Goal: Task Accomplishment & Management: Use online tool/utility

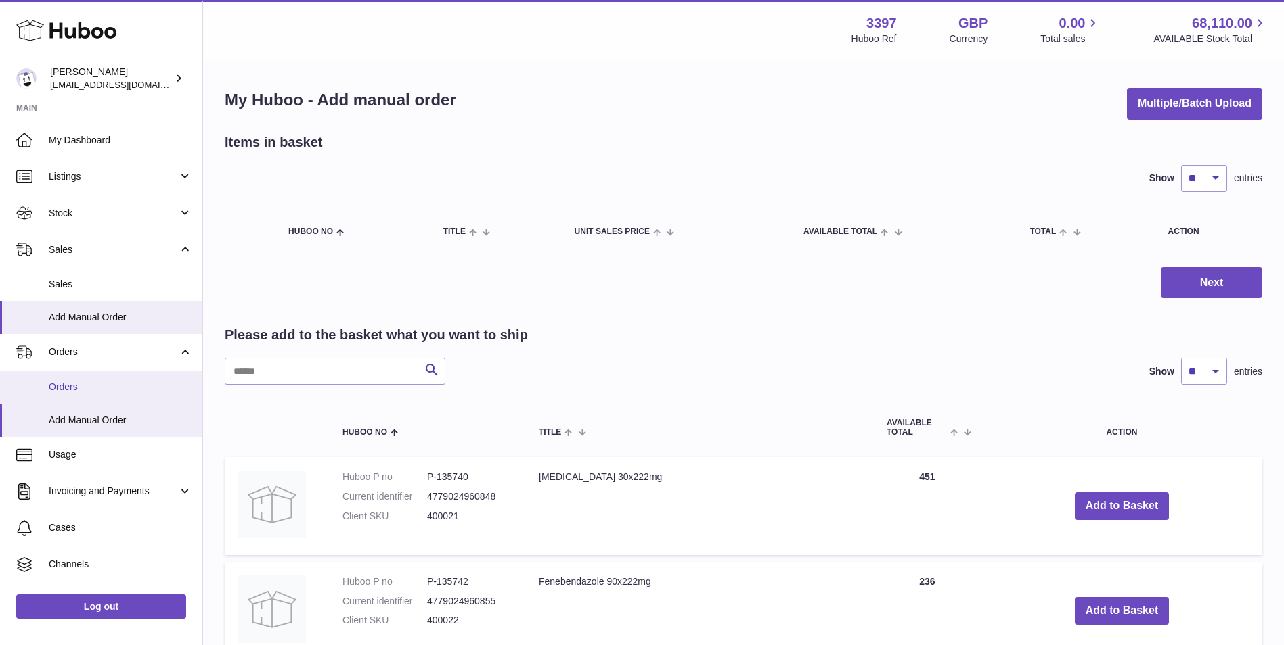
click at [38, 378] on link "Orders" at bounding box center [101, 387] width 202 height 33
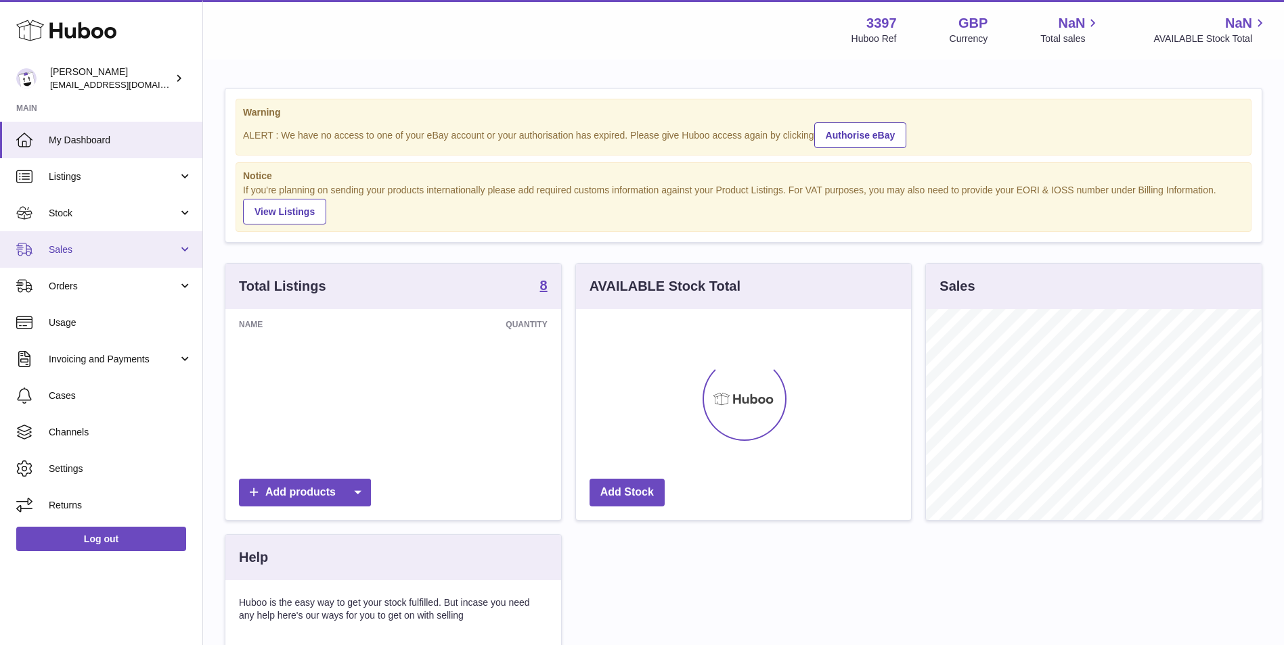
scroll to position [211, 335]
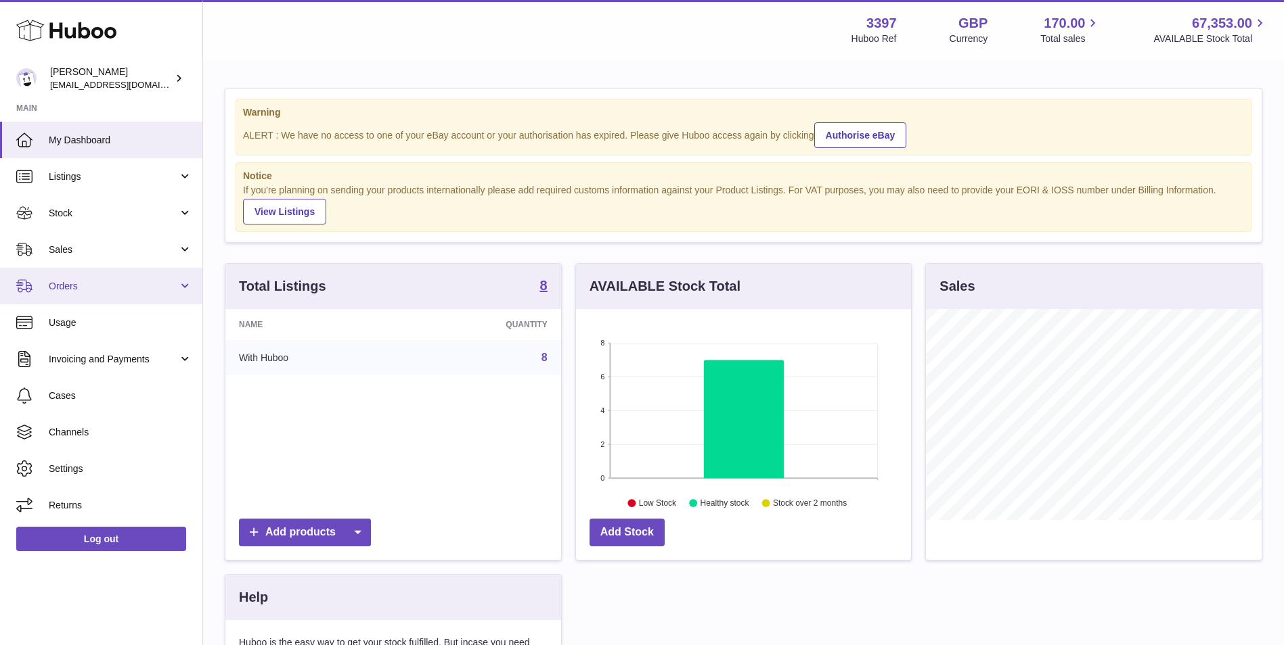
click at [86, 292] on span "Orders" at bounding box center [113, 286] width 129 height 13
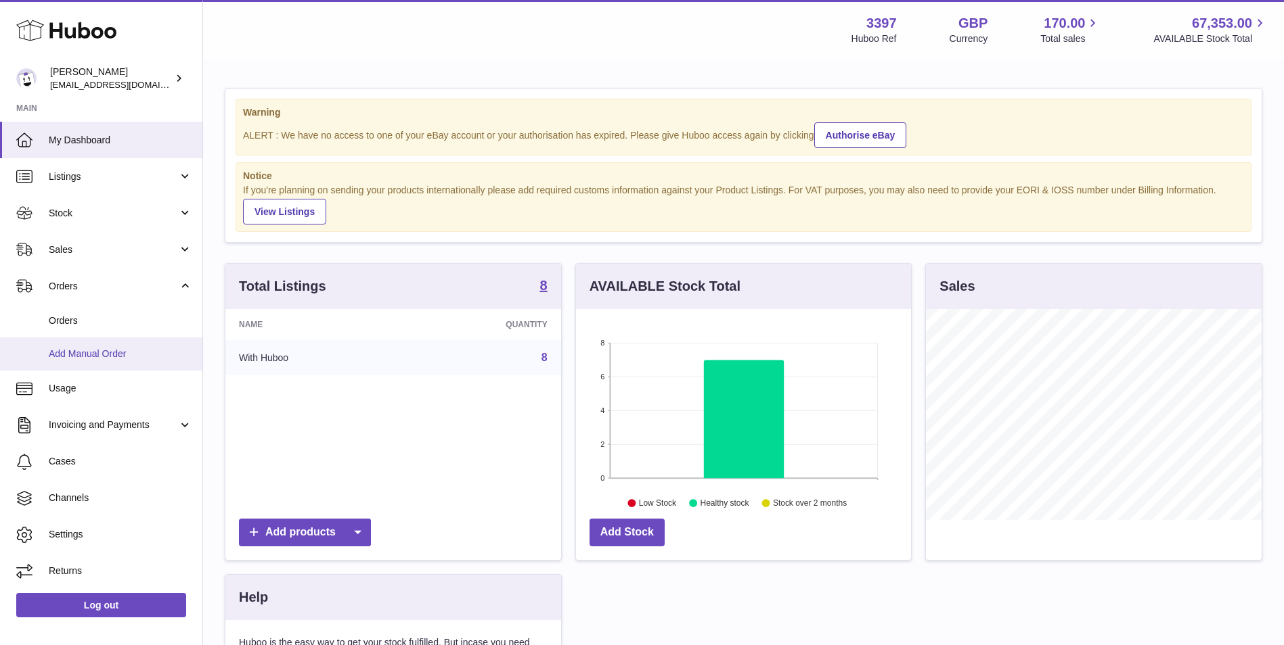
click at [86, 358] on span "Add Manual Order" at bounding box center [120, 354] width 143 height 13
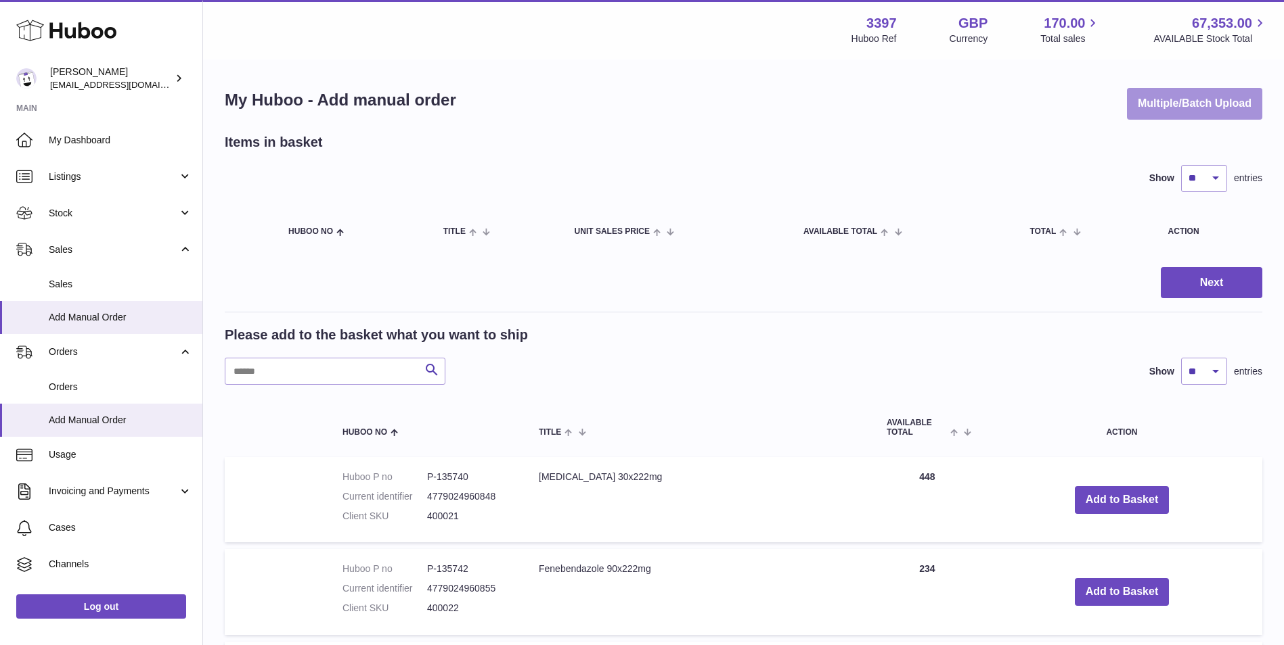
click at [1161, 101] on button "Multiple/Batch Upload" at bounding box center [1194, 104] width 135 height 32
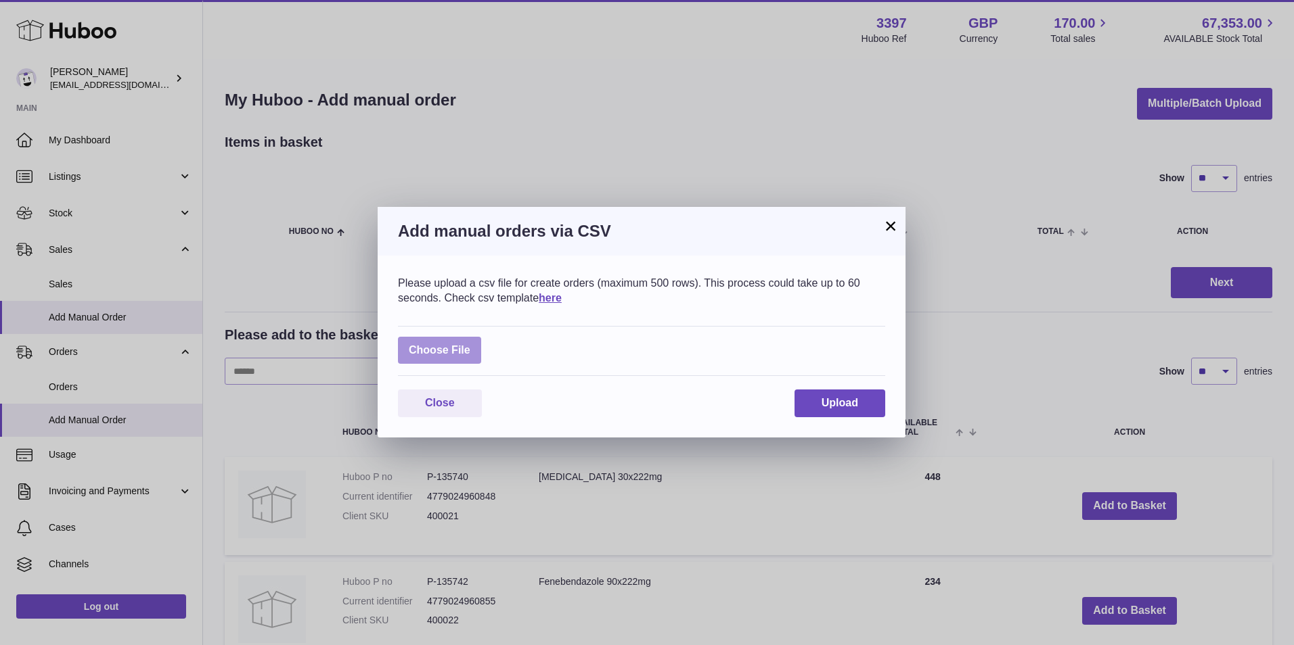
click at [459, 354] on label at bounding box center [439, 351] width 83 height 28
click at [470, 344] on input "file" at bounding box center [470, 344] width 1 height 1
type input "**********"
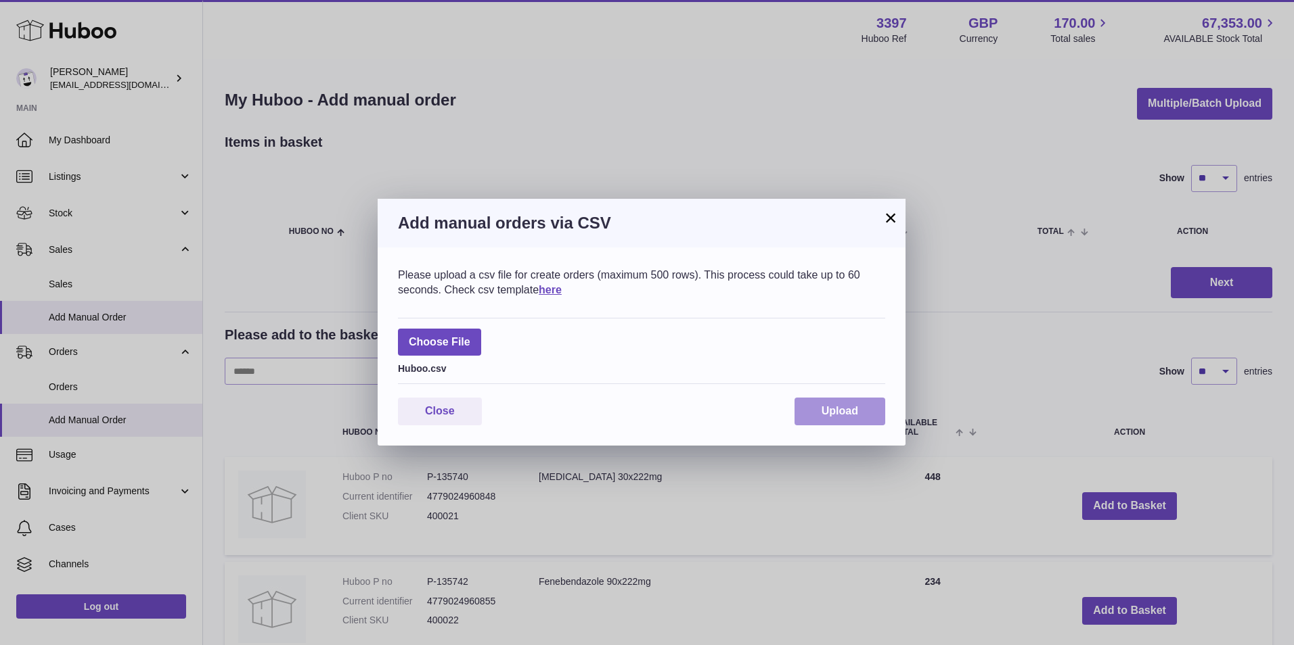
click at [839, 405] on button "Upload" at bounding box center [839, 412] width 91 height 28
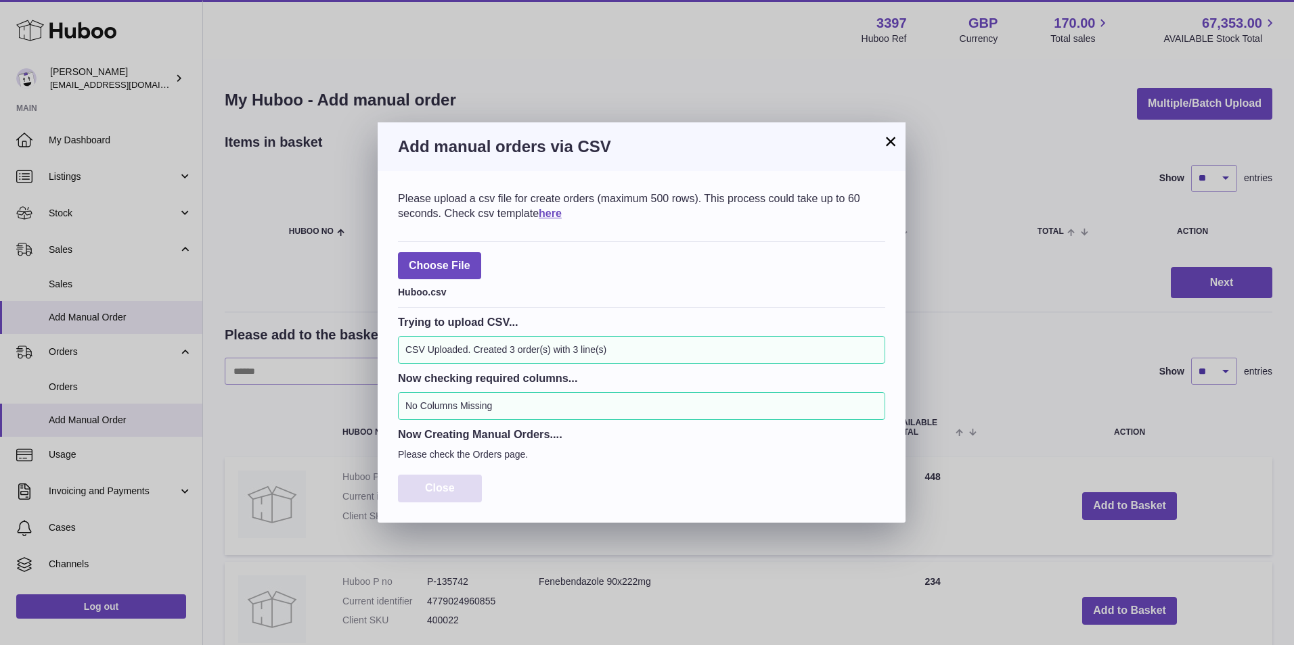
click at [446, 492] on span "Close" at bounding box center [440, 488] width 30 height 12
